Goal: Navigation & Orientation: Understand site structure

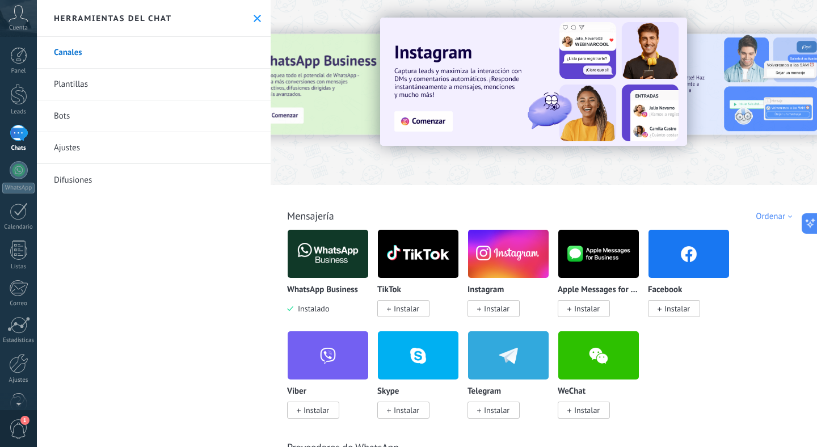
click at [254, 21] on icon at bounding box center [257, 18] width 7 height 7
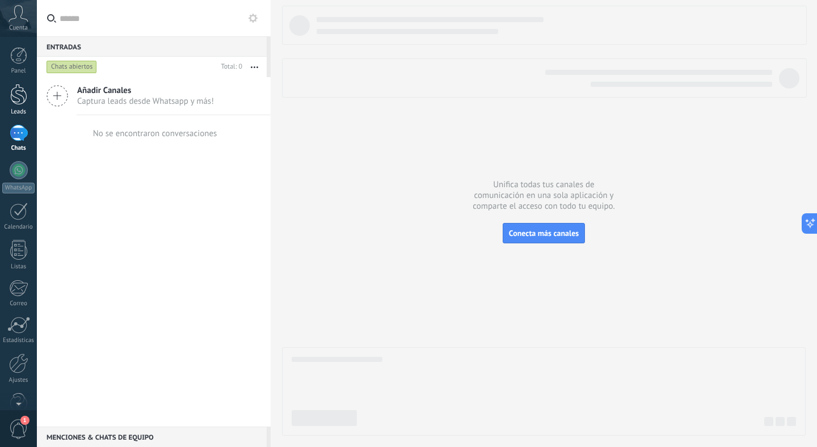
click at [11, 98] on div at bounding box center [18, 94] width 17 height 21
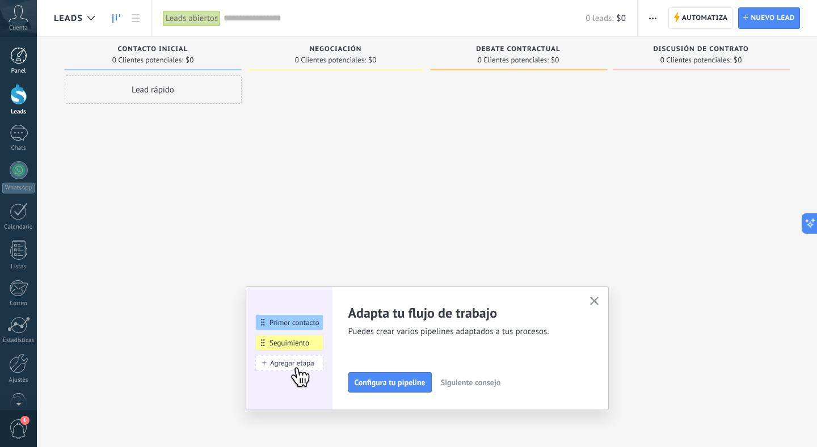
click at [8, 57] on link "Panel" at bounding box center [18, 61] width 37 height 28
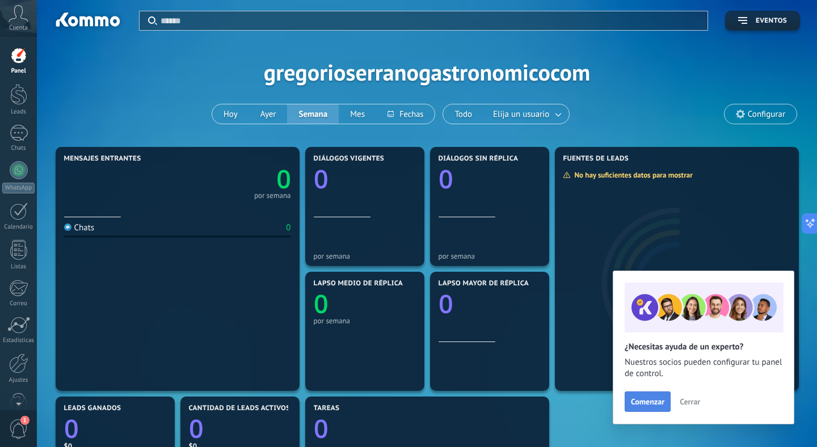
click at [654, 403] on span "Comenzar" at bounding box center [647, 402] width 33 height 8
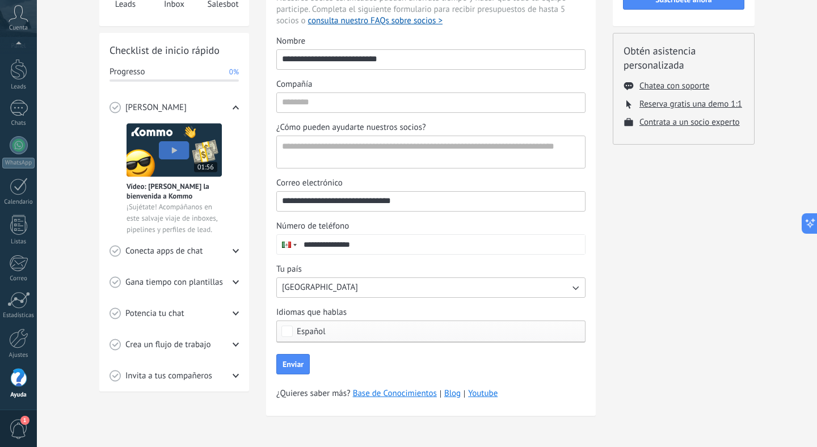
scroll to position [125, 0]
